Goal: Information Seeking & Learning: Find specific page/section

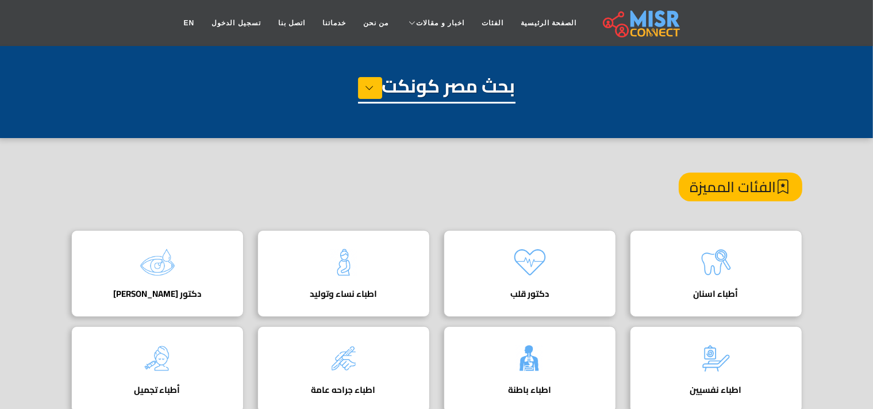
click at [577, 205] on div "الفئات المميزة" at bounding box center [436, 200] width 731 height 57
click at [389, 25] on link "من نحن" at bounding box center [376, 23] width 43 height 22
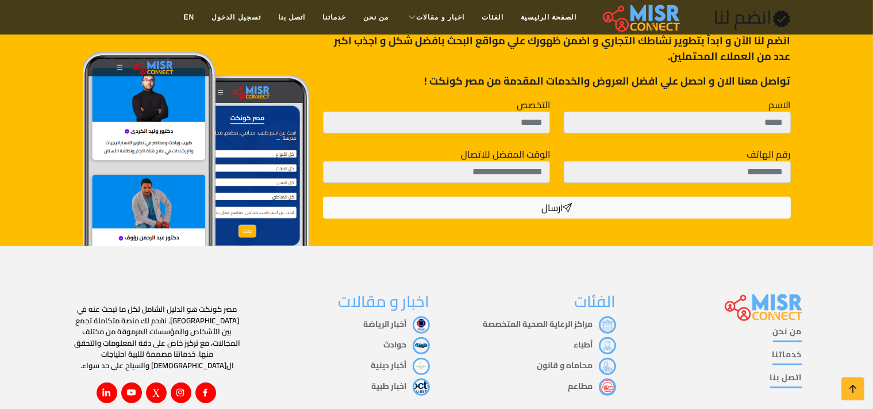
scroll to position [485, 0]
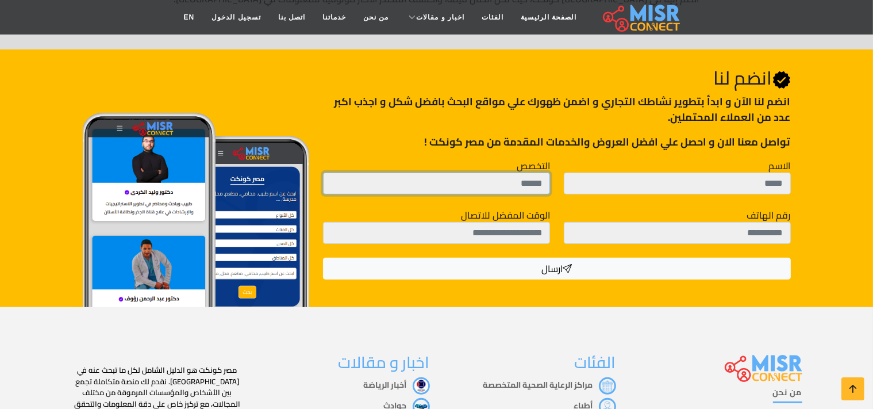
click at [431, 189] on input "التخصص" at bounding box center [436, 183] width 227 height 22
click at [432, 187] on input "التخصص" at bounding box center [436, 183] width 227 height 22
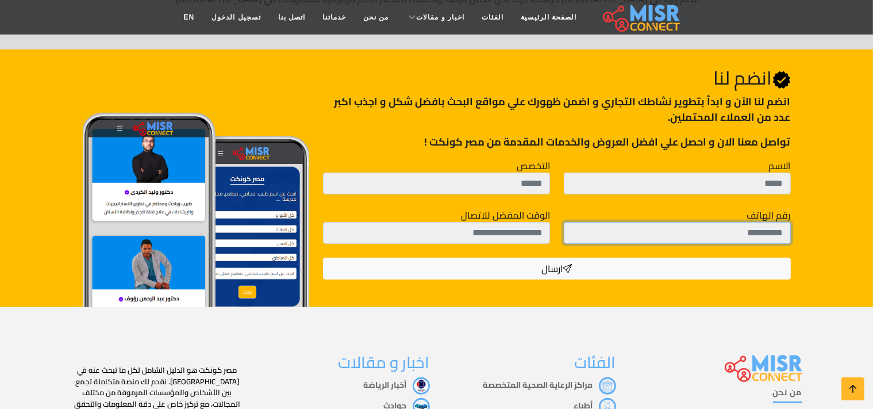
click at [730, 230] on input "رقم الهاتف" at bounding box center [677, 233] width 227 height 22
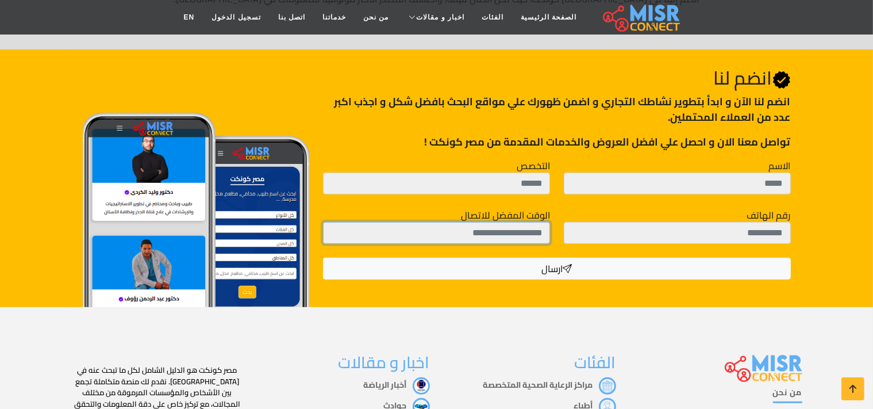
click at [500, 237] on input "الوقت المفضل للاتصال" at bounding box center [436, 233] width 227 height 22
click at [502, 237] on input "الوقت المفضل للاتصال" at bounding box center [436, 233] width 227 height 22
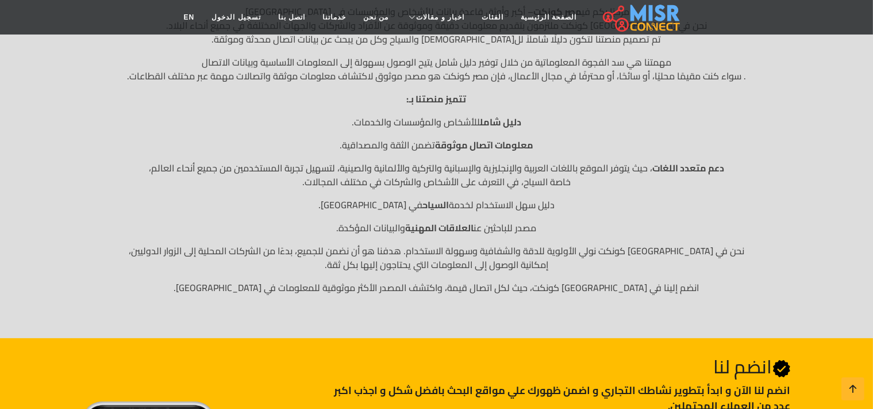
scroll to position [0, 0]
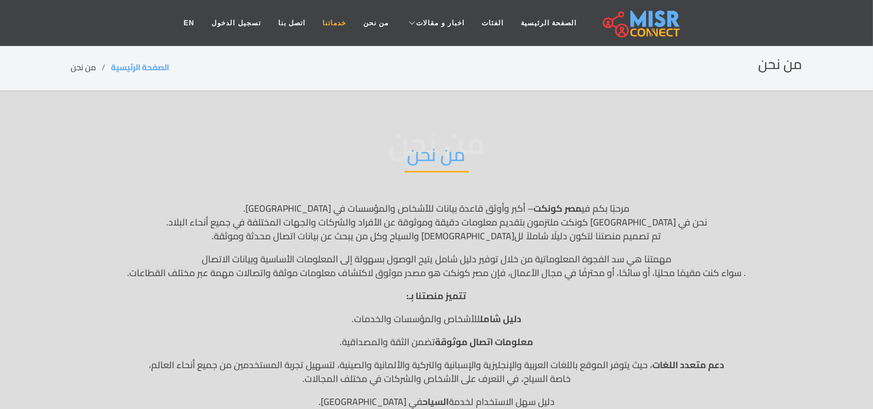
click at [338, 26] on link "خدماتنا" at bounding box center [334, 23] width 41 height 22
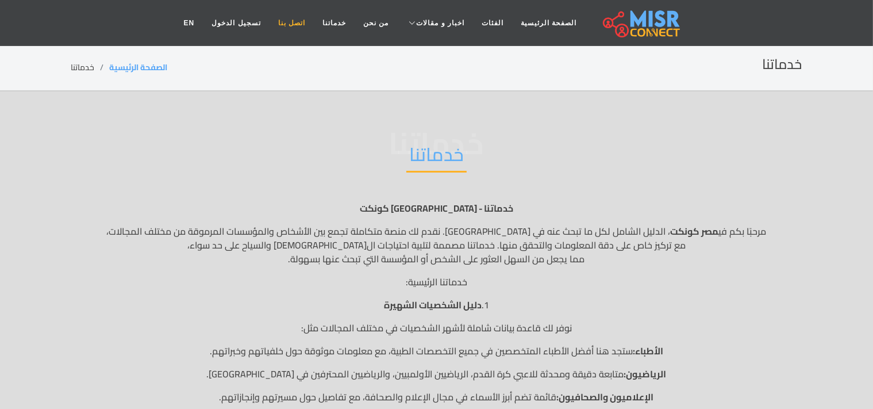
click at [287, 22] on link "اتصل بنا" at bounding box center [291, 23] width 44 height 22
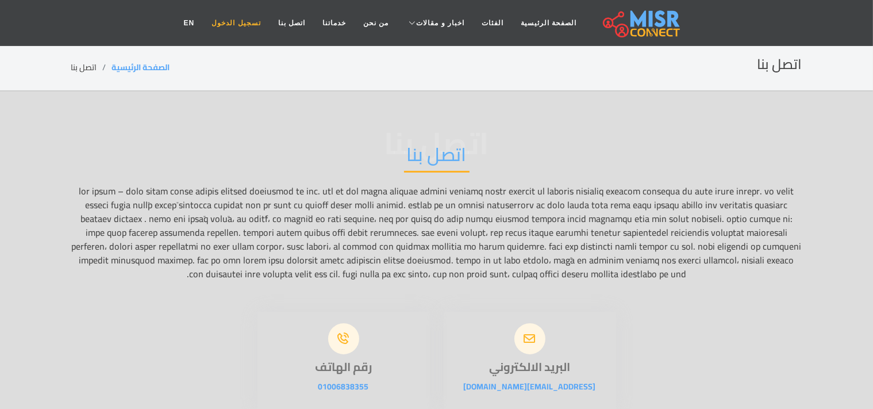
click at [242, 28] on link "تسجيل الدخول" at bounding box center [236, 23] width 66 height 22
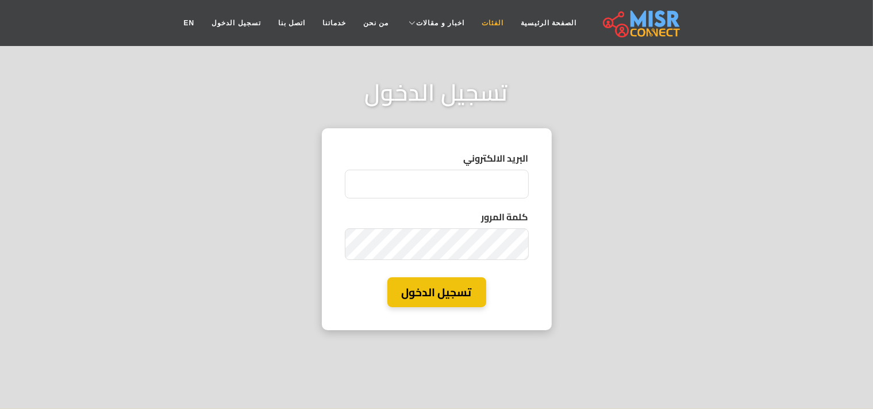
click at [491, 26] on link "الفئات" at bounding box center [492, 23] width 39 height 22
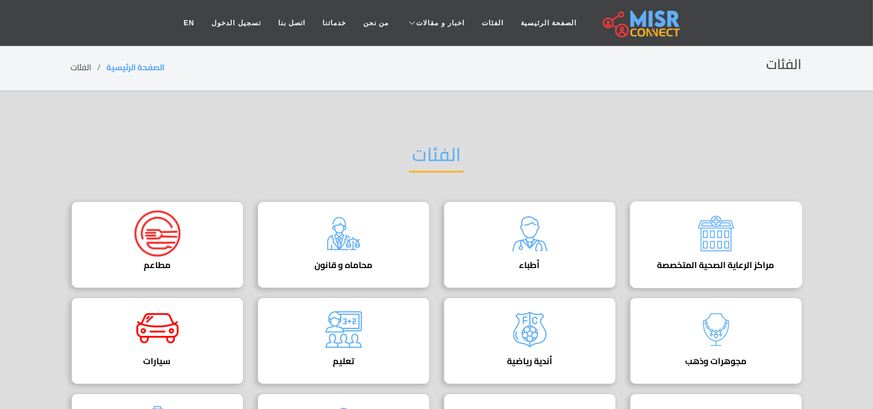
click at [720, 241] on img at bounding box center [716, 233] width 46 height 46
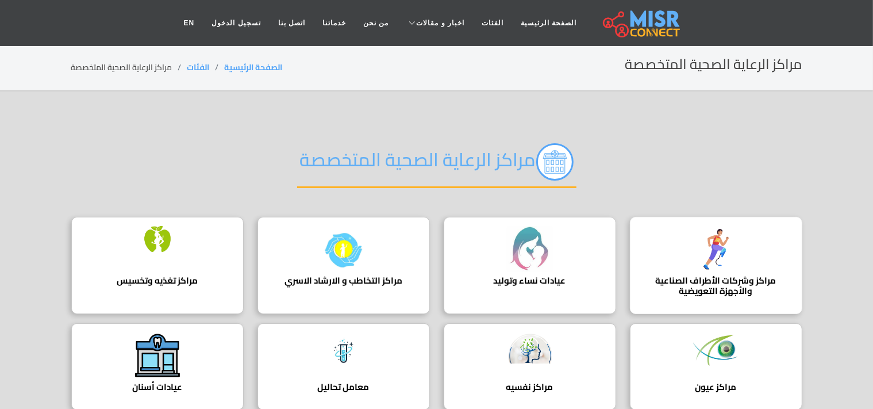
click at [705, 275] on h4 "مراكز وشركات الأطراف الصناعية والأجهزة التعويضية" at bounding box center [716, 285] width 137 height 21
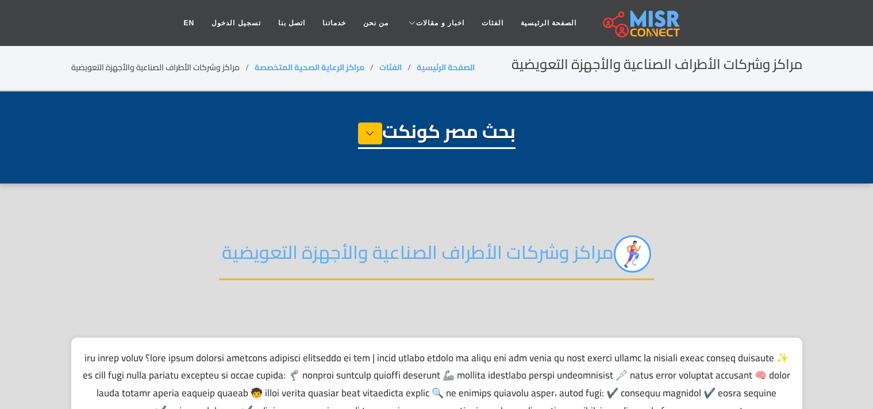
select select "**********"
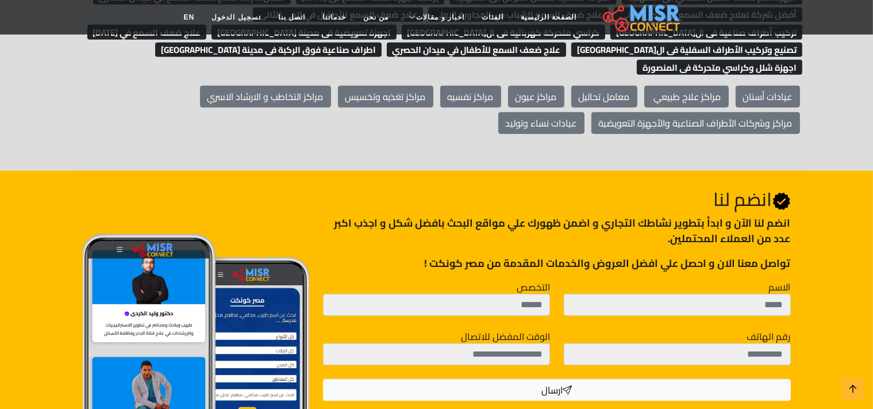
scroll to position [364, 0]
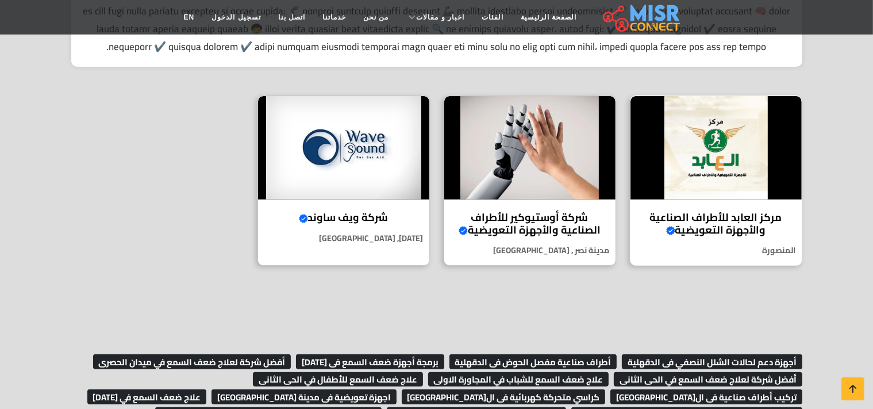
click at [702, 199] on img at bounding box center [715, 147] width 171 height 103
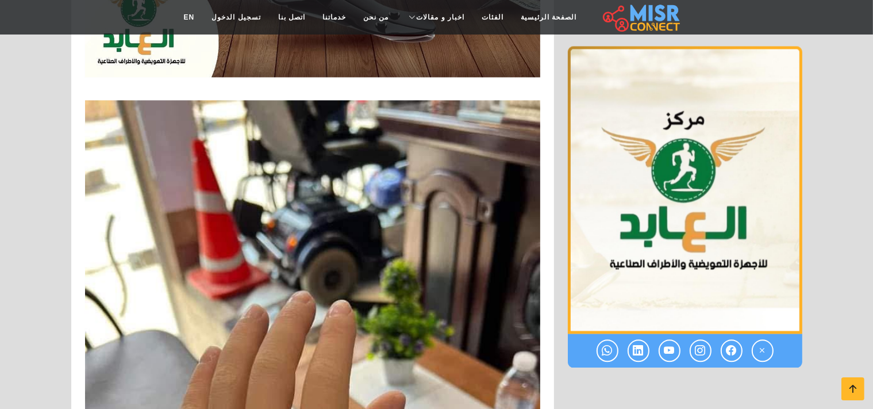
scroll to position [7281, 0]
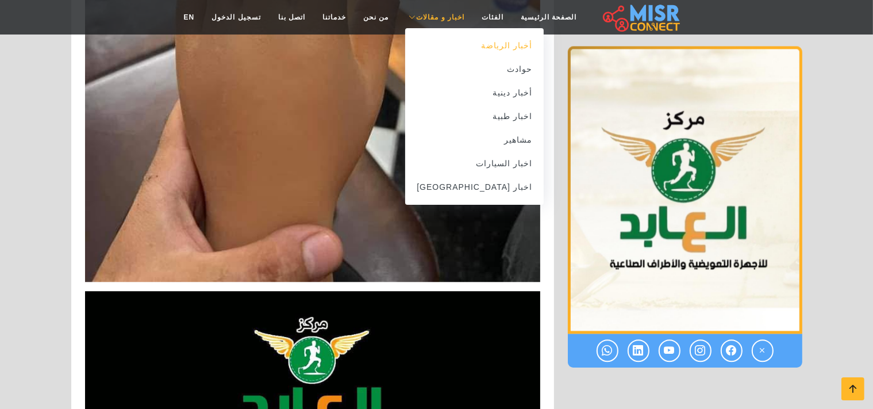
click at [464, 47] on link "أخبار الرياضة" at bounding box center [474, 46] width 138 height 24
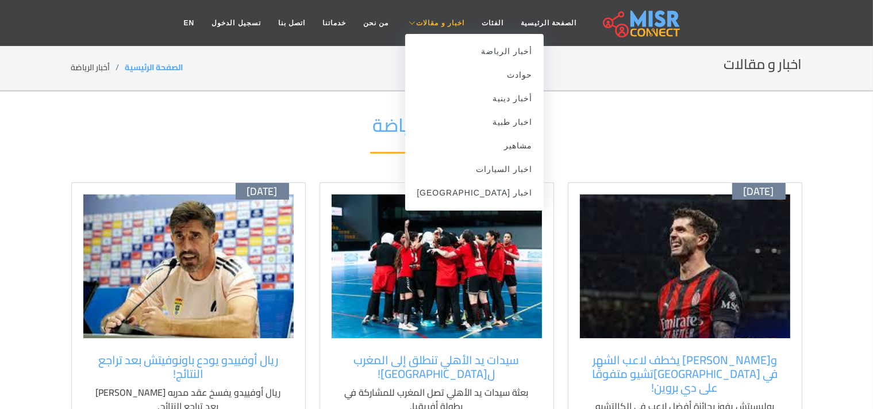
click at [432, 24] on span "اخبار و مقالات" at bounding box center [440, 23] width 48 height 10
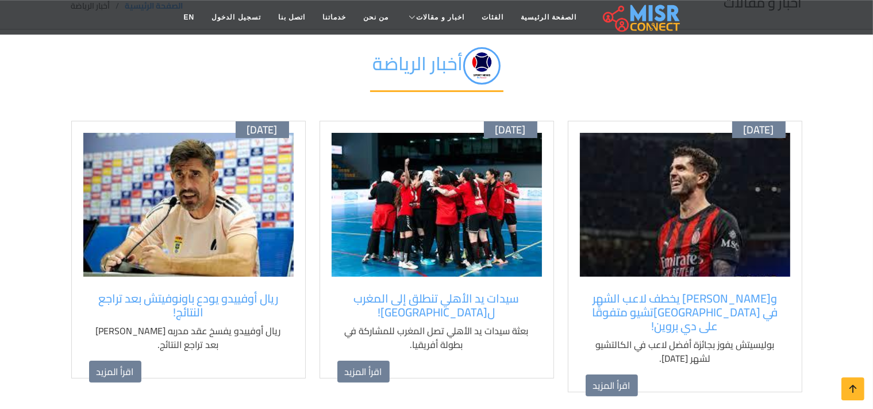
scroll to position [60, 0]
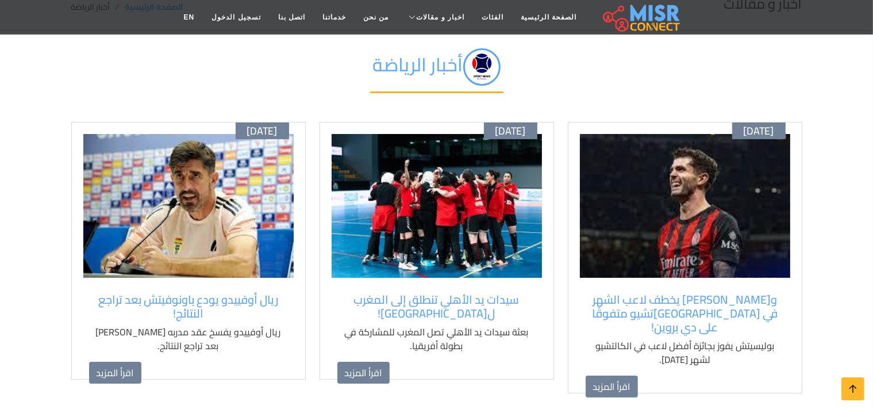
click at [698, 219] on img at bounding box center [685, 206] width 210 height 144
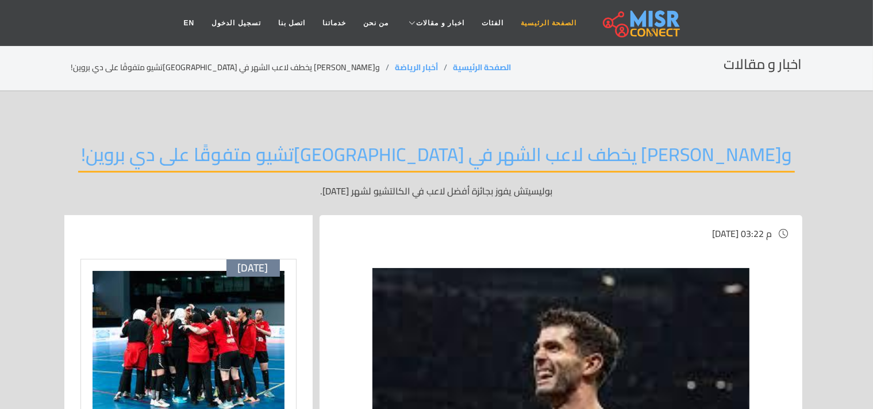
click at [550, 24] on link "الصفحة الرئيسية" at bounding box center [548, 23] width 73 height 22
